Goal: Task Accomplishment & Management: Complete application form

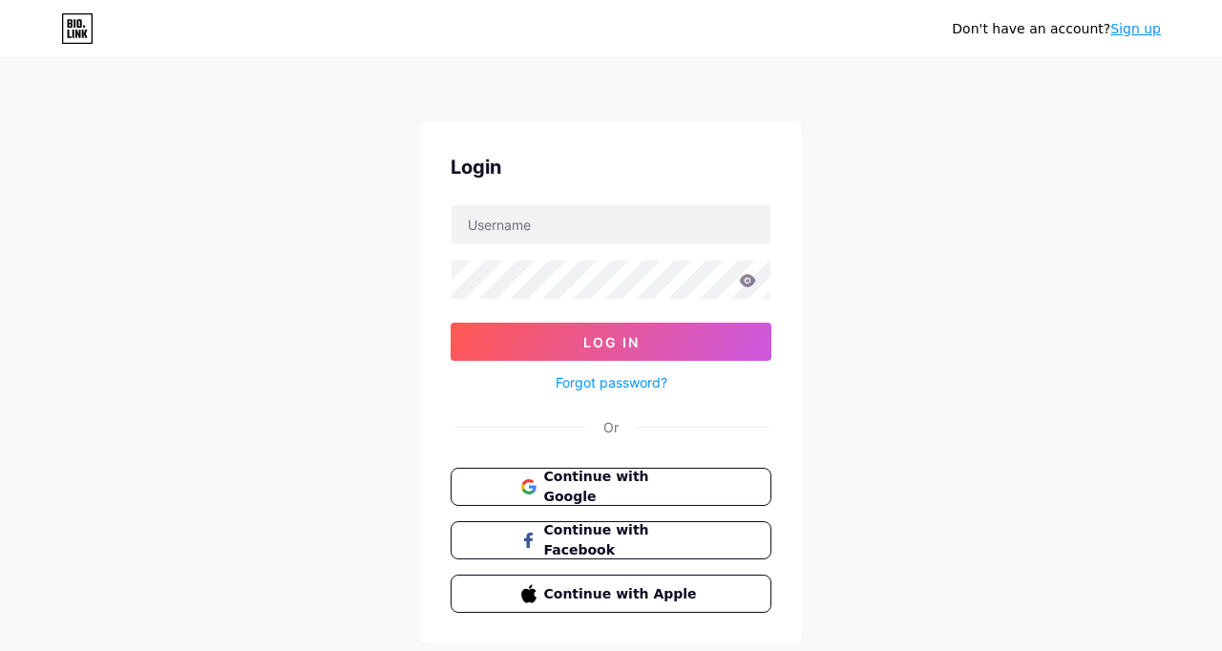
click at [694, 479] on span "Continue with Google" at bounding box center [622, 487] width 157 height 40
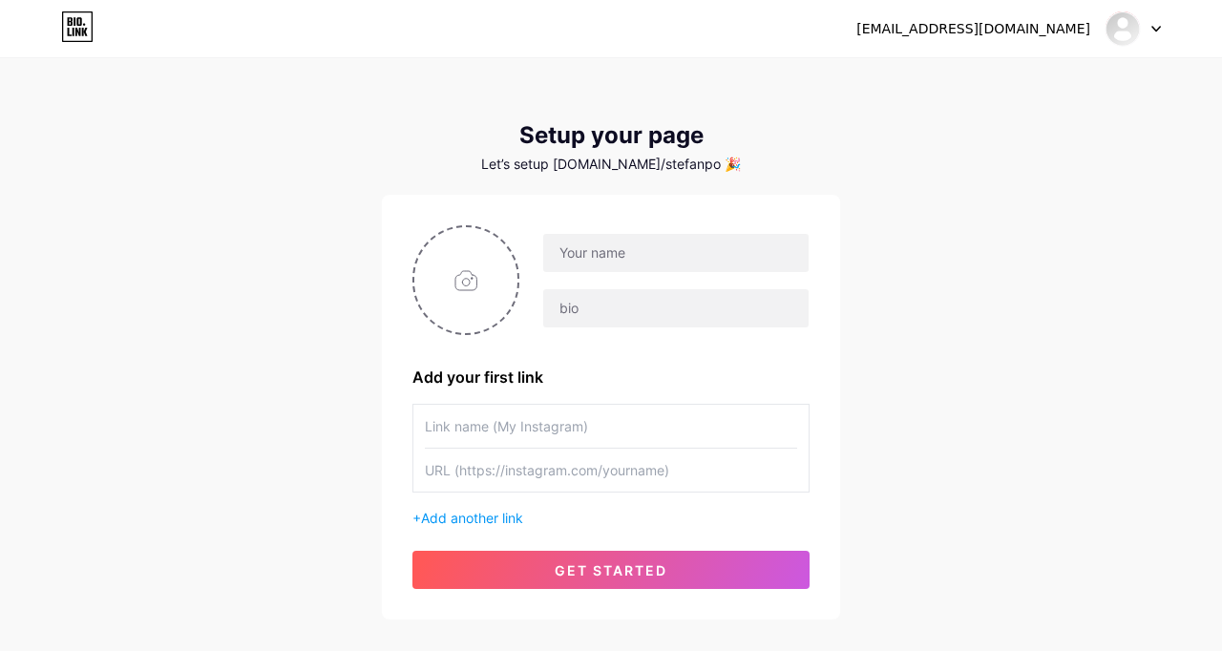
click at [666, 582] on button "get started" at bounding box center [610, 570] width 397 height 38
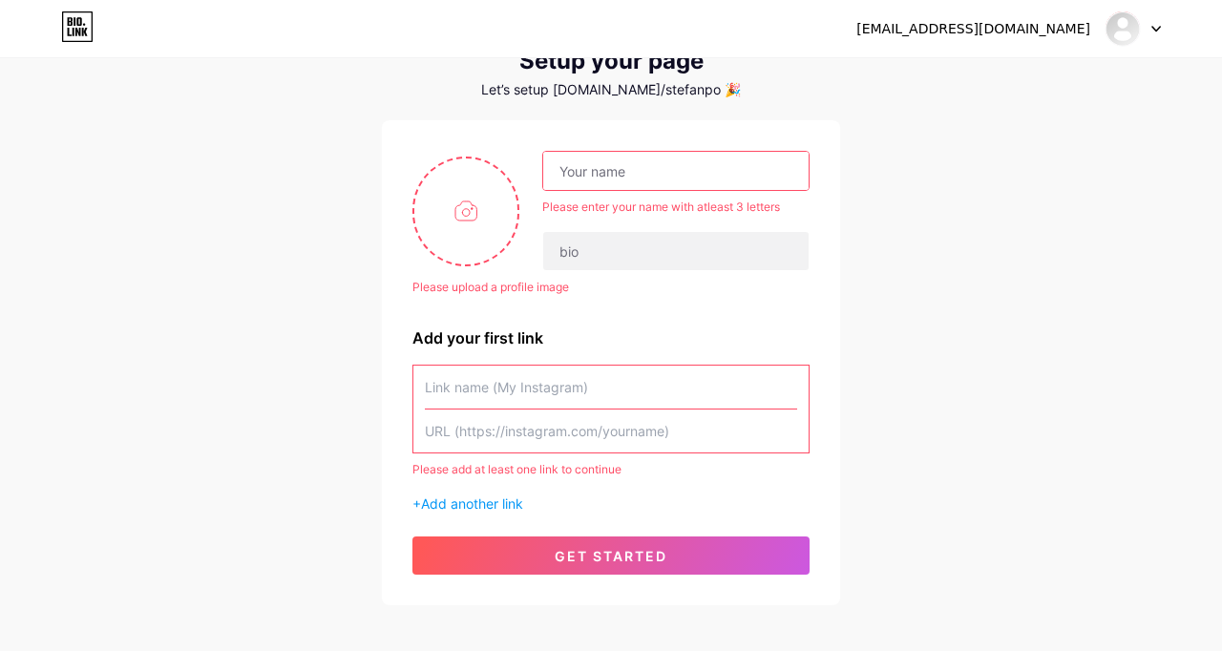
scroll to position [117, 0]
